Goal: Transaction & Acquisition: Purchase product/service

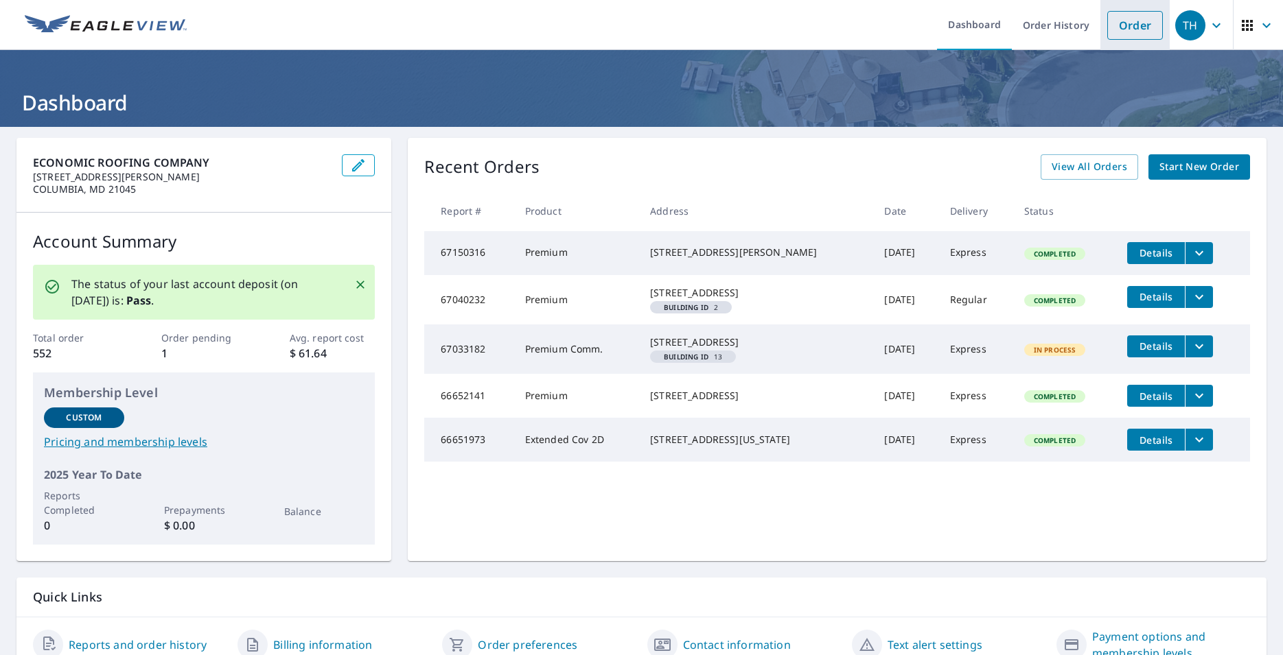
click at [1128, 21] on link "Order" at bounding box center [1135, 25] width 56 height 29
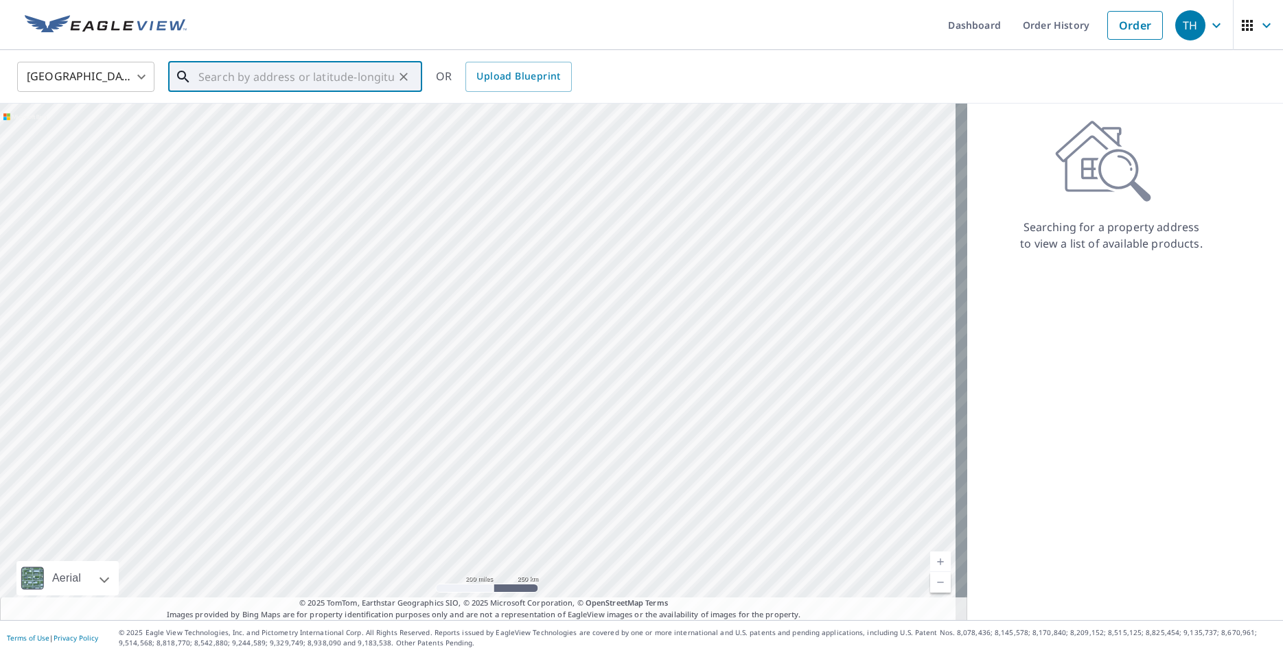
click at [202, 78] on input "text" at bounding box center [296, 77] width 196 height 38
click at [214, 123] on span "[STREET_ADDRESS]" at bounding box center [303, 116] width 215 height 16
type input "[STREET_ADDRESS]"
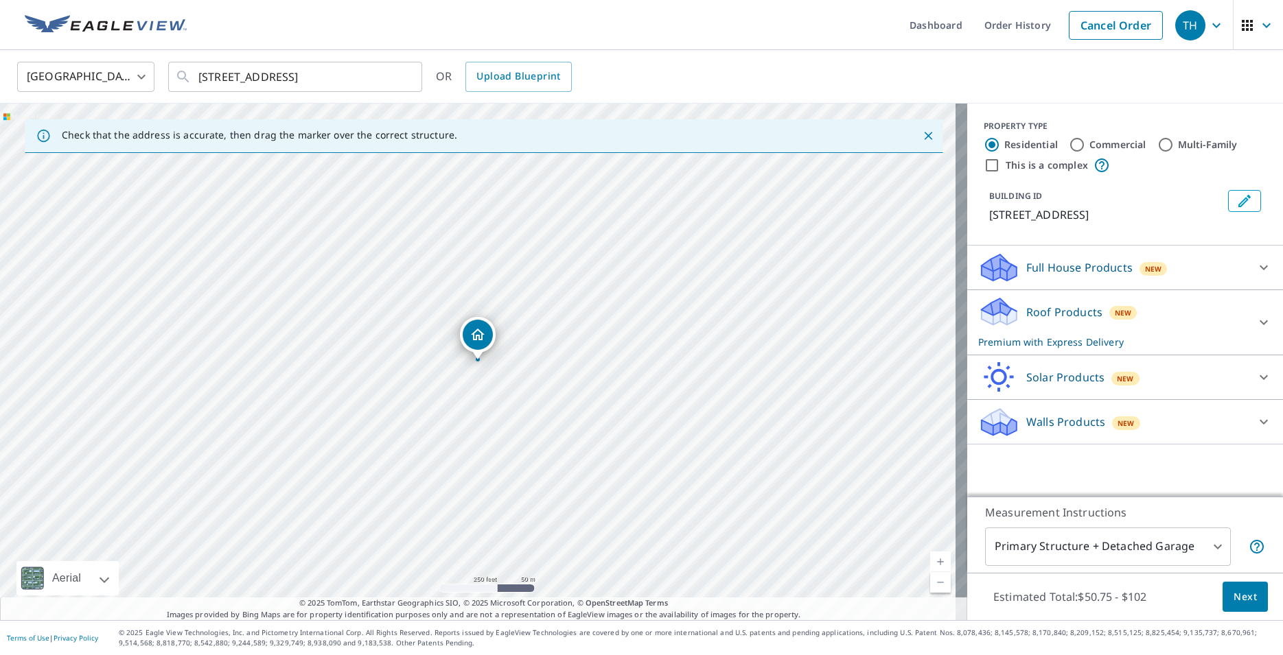
click at [930, 562] on link "Current Level 17, Zoom In" at bounding box center [940, 562] width 21 height 21
click at [930, 562] on link "Current Level 18, Zoom In" at bounding box center [940, 562] width 21 height 21
click at [930, 562] on link "Current Level 19, Zoom In" at bounding box center [940, 562] width 21 height 21
click at [1239, 597] on span "Next" at bounding box center [1244, 597] width 23 height 17
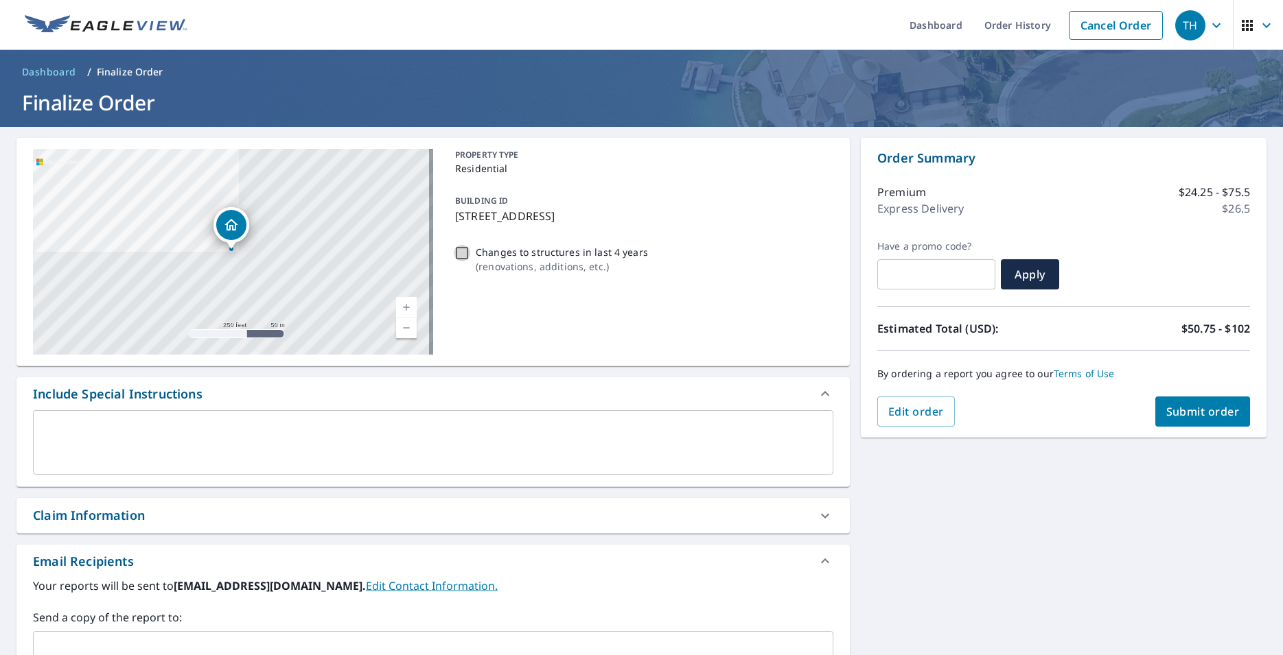
click at [456, 252] on input "Changes to structures in last 4 years ( renovations, additions, etc. )" at bounding box center [462, 253] width 16 height 16
checkbox input "true"
click at [1208, 417] on span "Submit order" at bounding box center [1202, 411] width 73 height 15
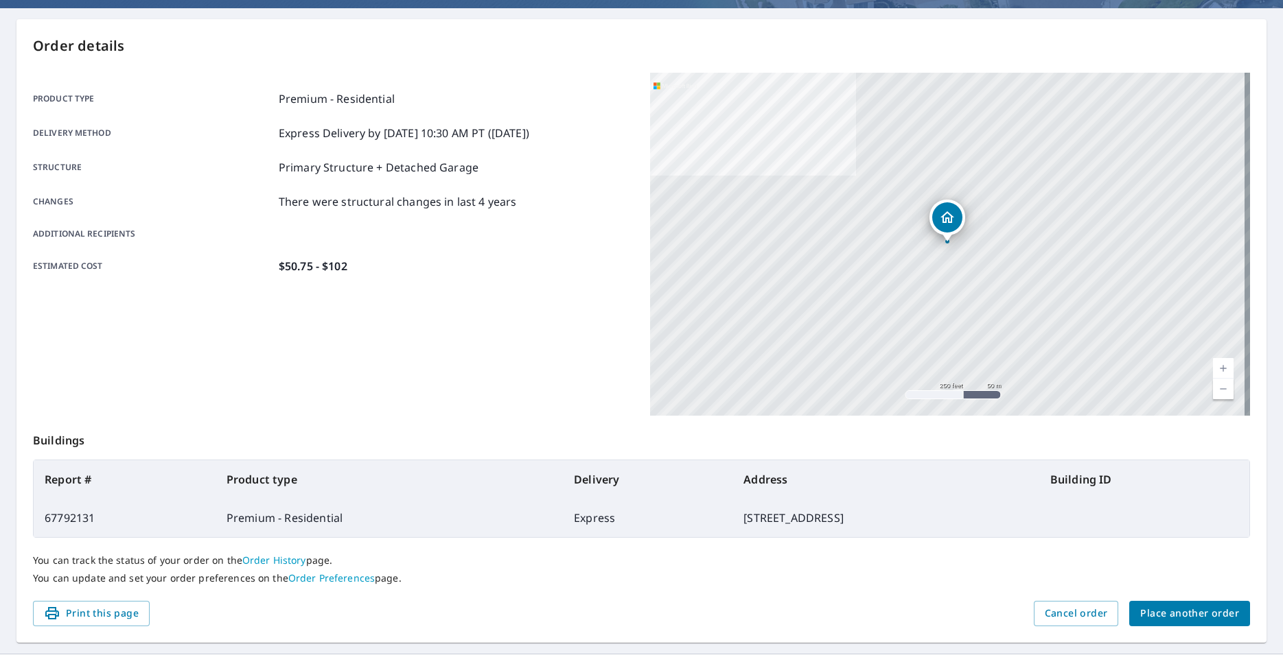
scroll to position [152, 0]
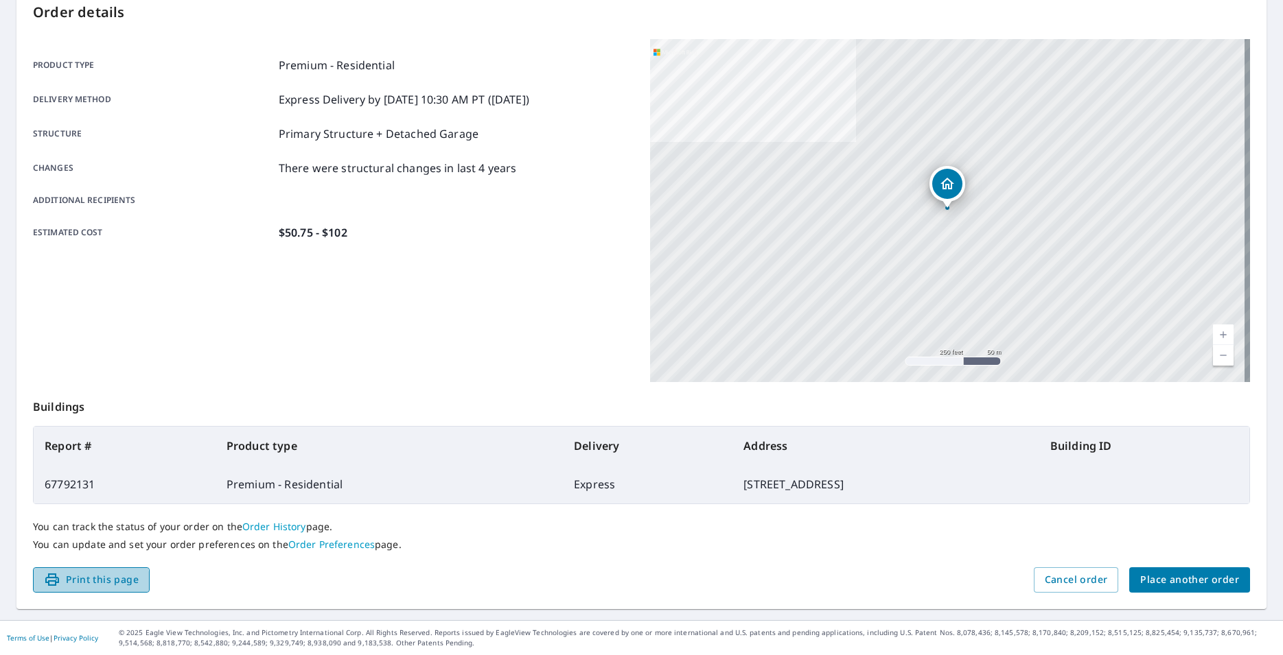
click at [89, 581] on span "Print this page" at bounding box center [91, 580] width 95 height 17
